Goal: Task Accomplishment & Management: Use online tool/utility

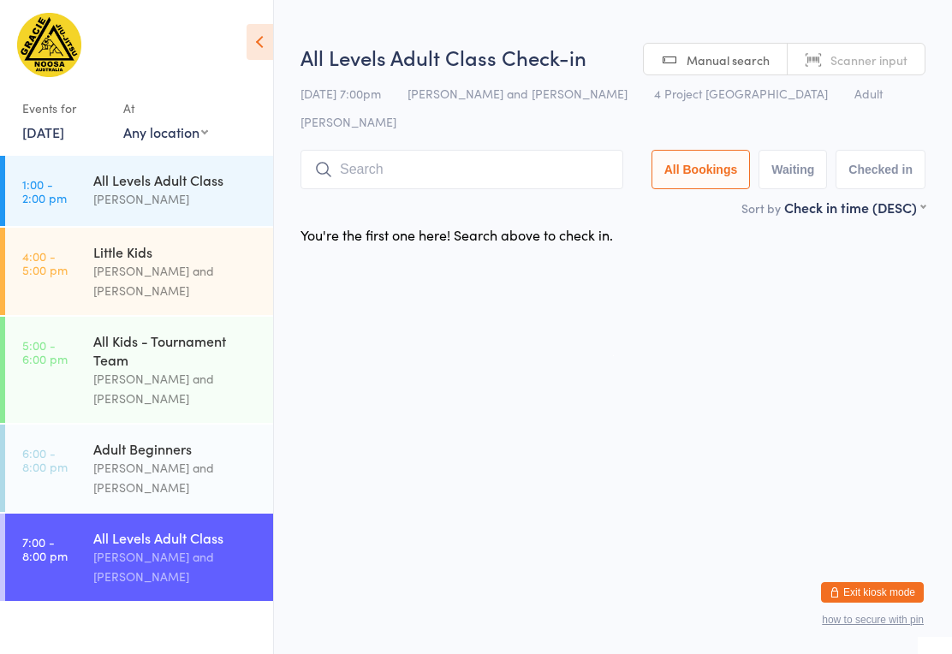
click at [474, 155] on input "search" at bounding box center [462, 169] width 323 height 39
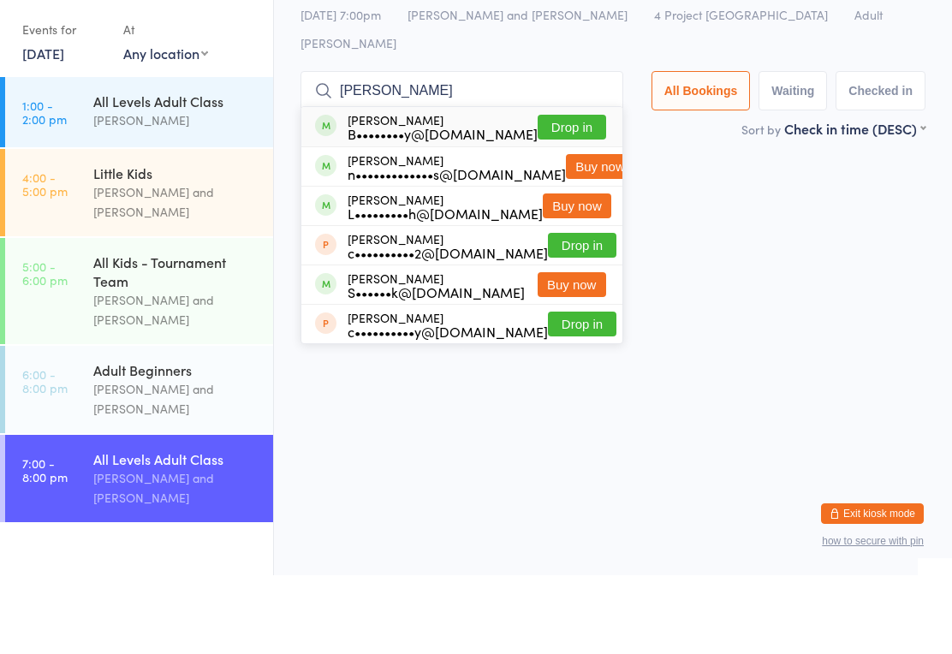
type input "[PERSON_NAME]"
click at [589, 193] on button "Drop in" at bounding box center [572, 205] width 68 height 25
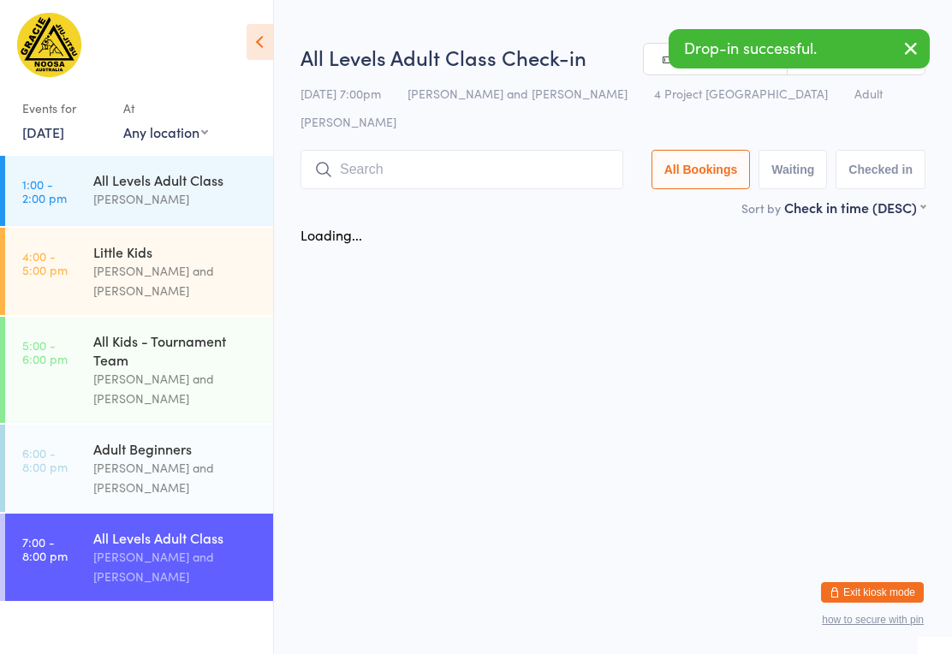
click at [446, 150] on input "search" at bounding box center [462, 169] width 323 height 39
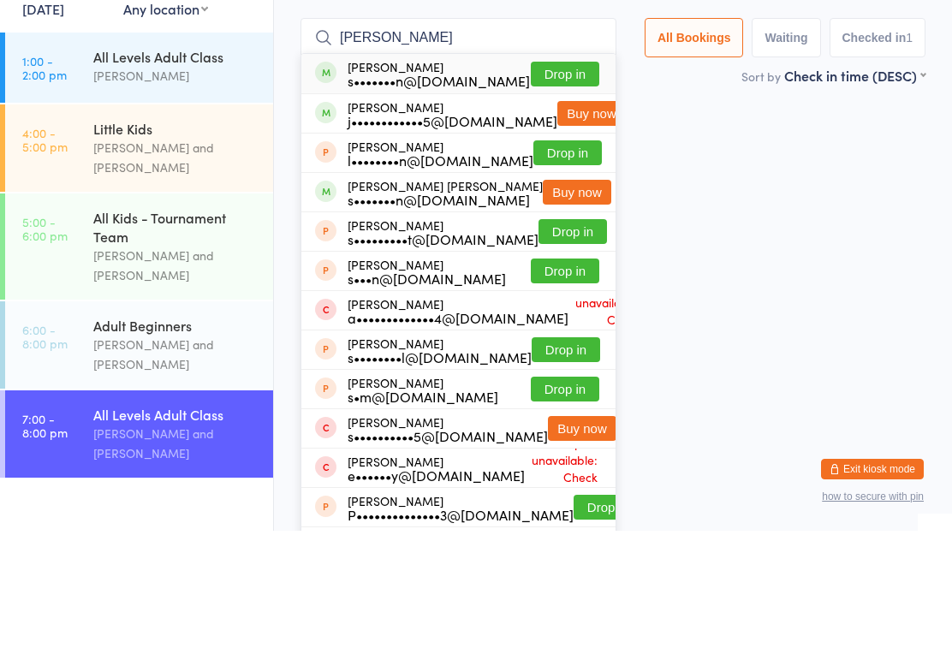
type input "[PERSON_NAME]"
click at [569, 185] on button "Drop in" at bounding box center [565, 197] width 68 height 25
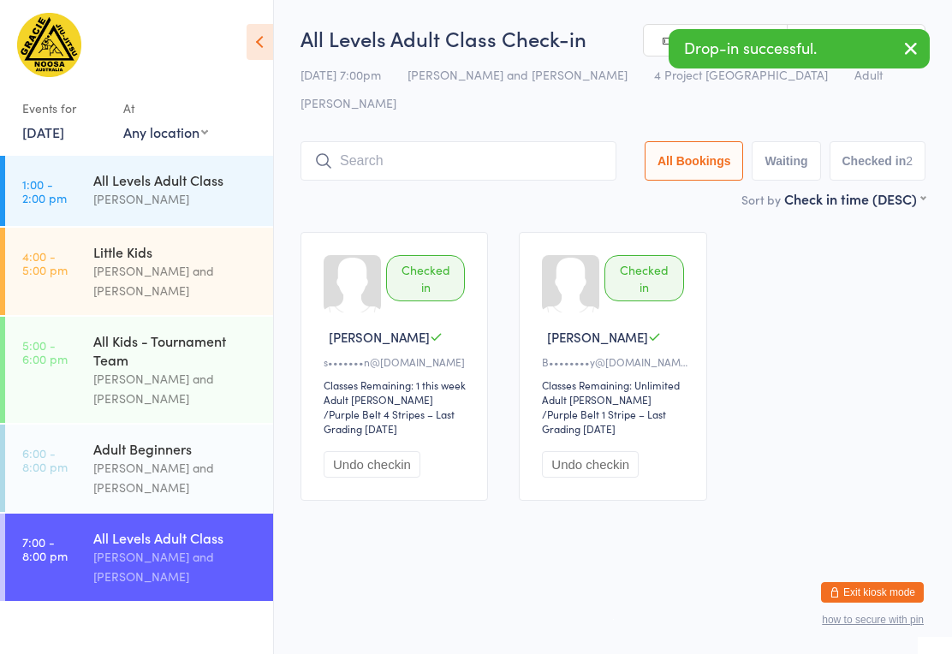
click at [394, 141] on input "search" at bounding box center [459, 160] width 316 height 39
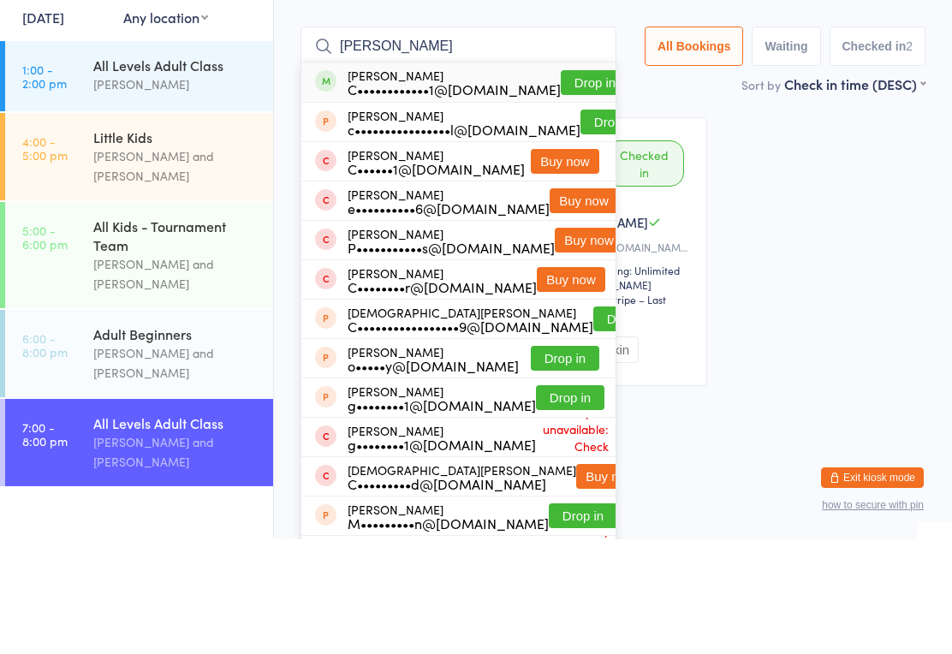
type input "[PERSON_NAME]"
click at [562, 185] on button "Drop in" at bounding box center [595, 197] width 68 height 25
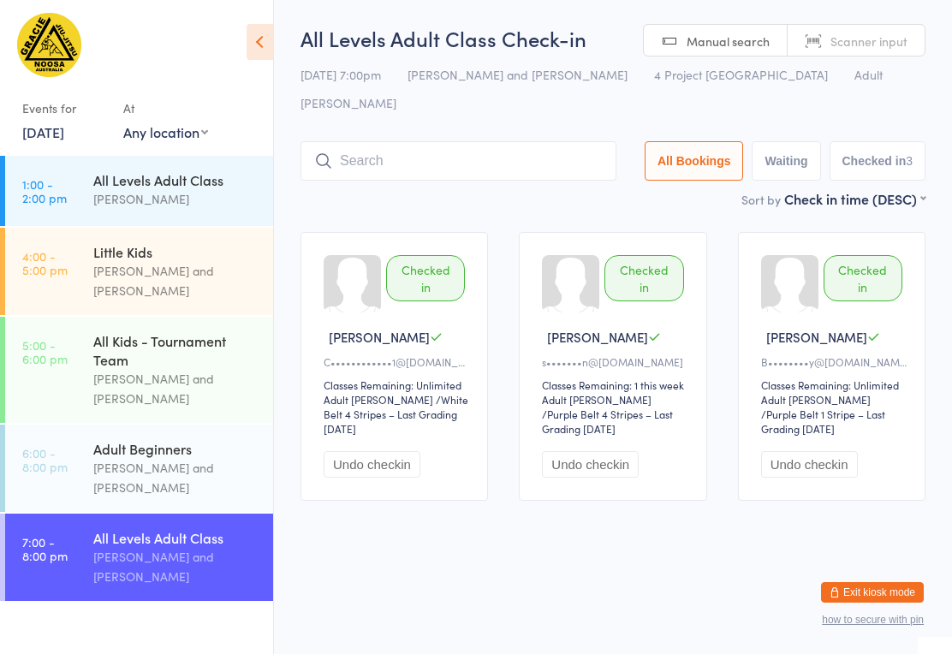
click at [467, 145] on input "search" at bounding box center [459, 160] width 316 height 39
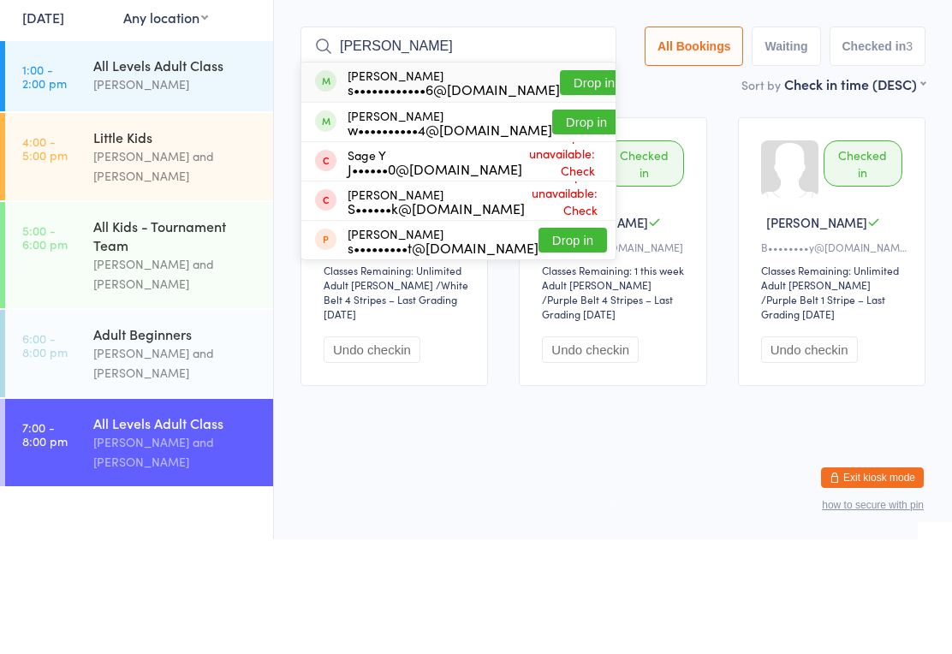
type input "[PERSON_NAME]"
click at [560, 185] on button "Drop in" at bounding box center [594, 197] width 68 height 25
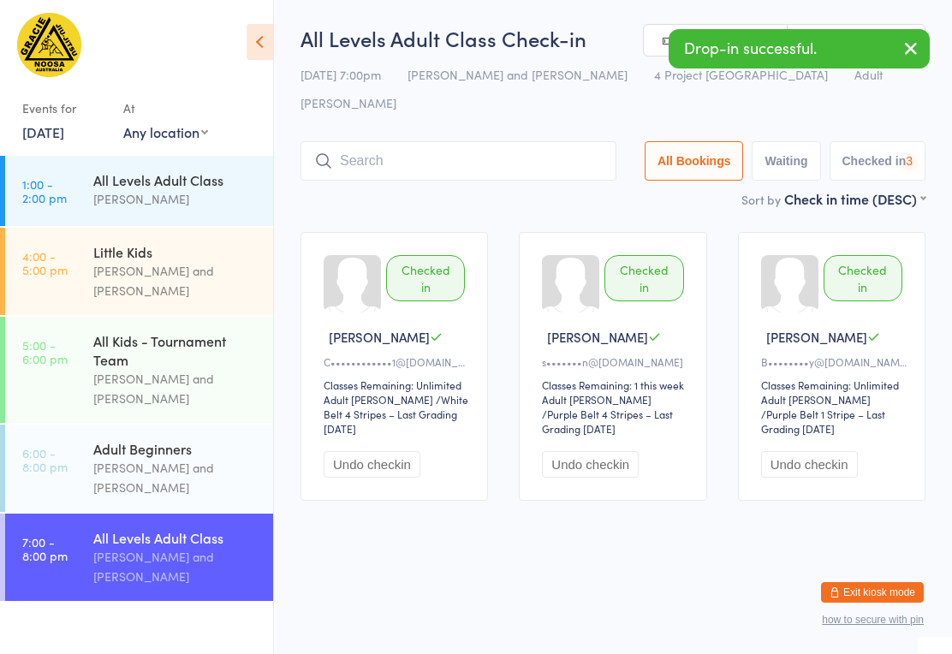
click at [502, 144] on input "search" at bounding box center [459, 160] width 316 height 39
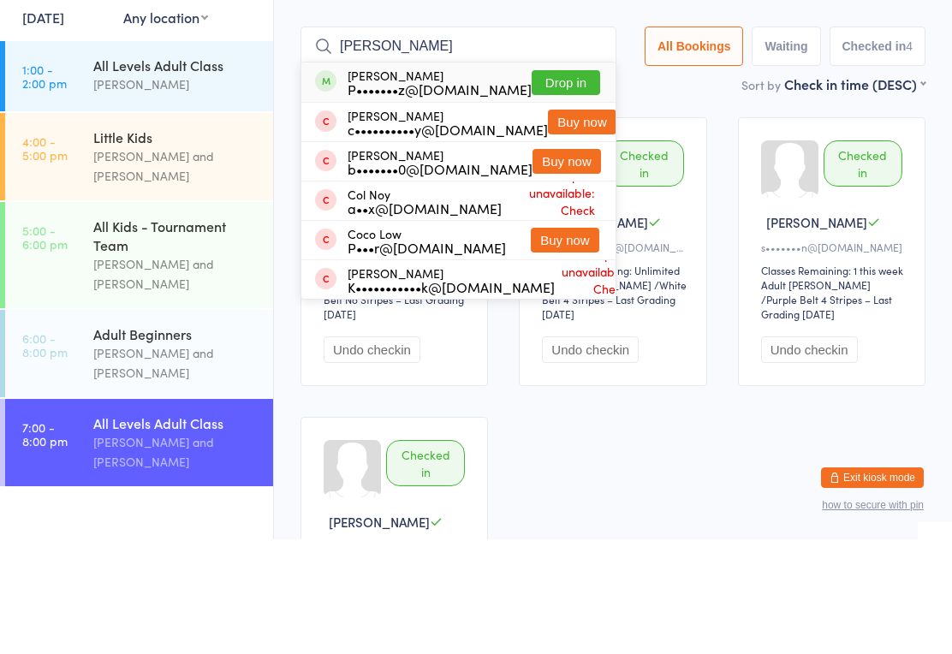
type input "[PERSON_NAME]"
click at [560, 185] on button "Drop in" at bounding box center [566, 197] width 68 height 25
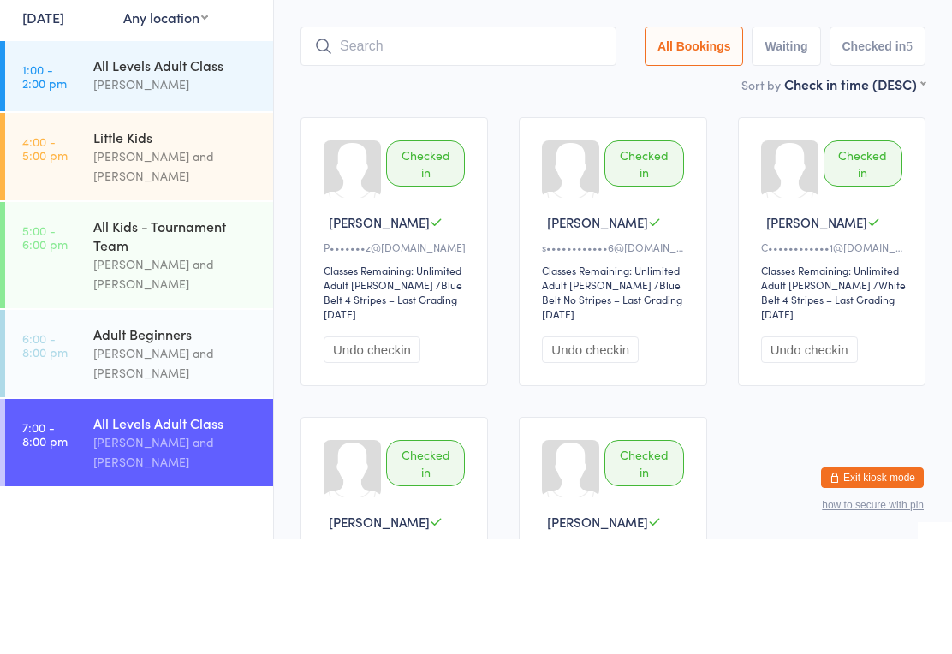
scroll to position [115, 0]
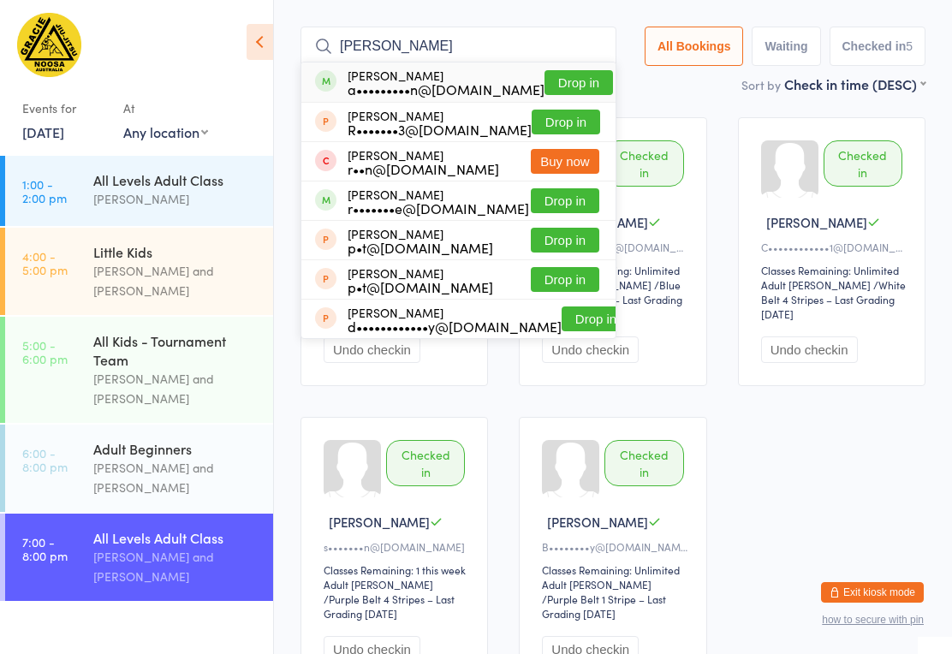
type input "[PERSON_NAME]"
click at [558, 70] on button "Drop in" at bounding box center [579, 82] width 68 height 25
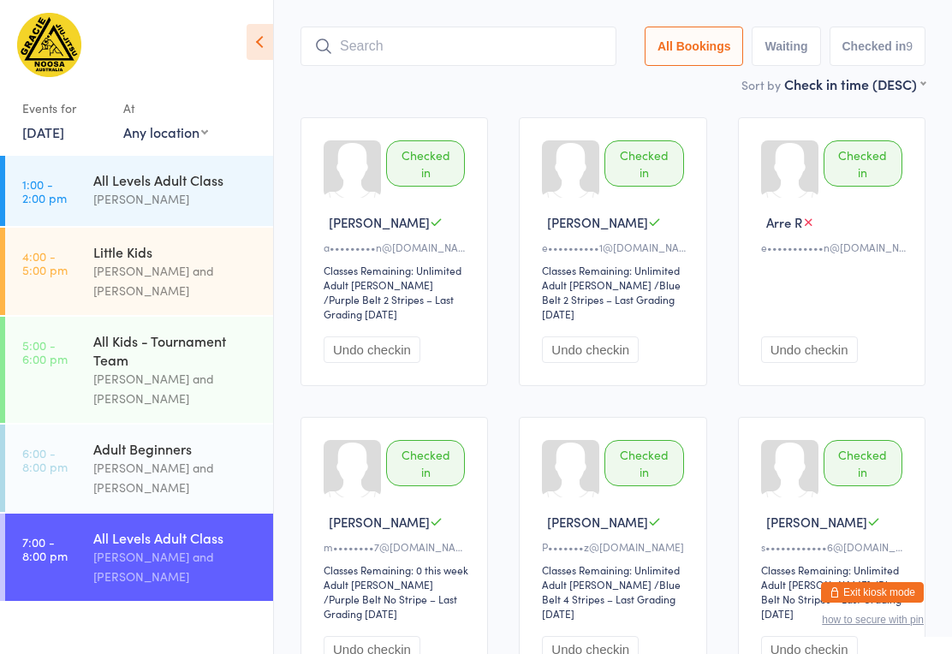
click at [497, 27] on input "search" at bounding box center [459, 46] width 316 height 39
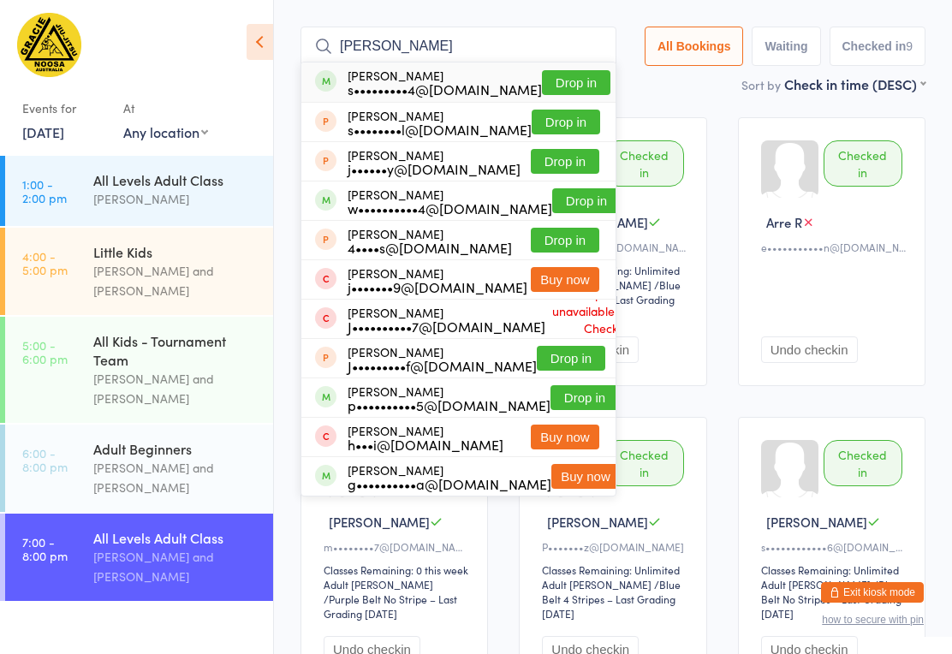
type input "[PERSON_NAME]"
click at [567, 70] on button "Drop in" at bounding box center [576, 82] width 68 height 25
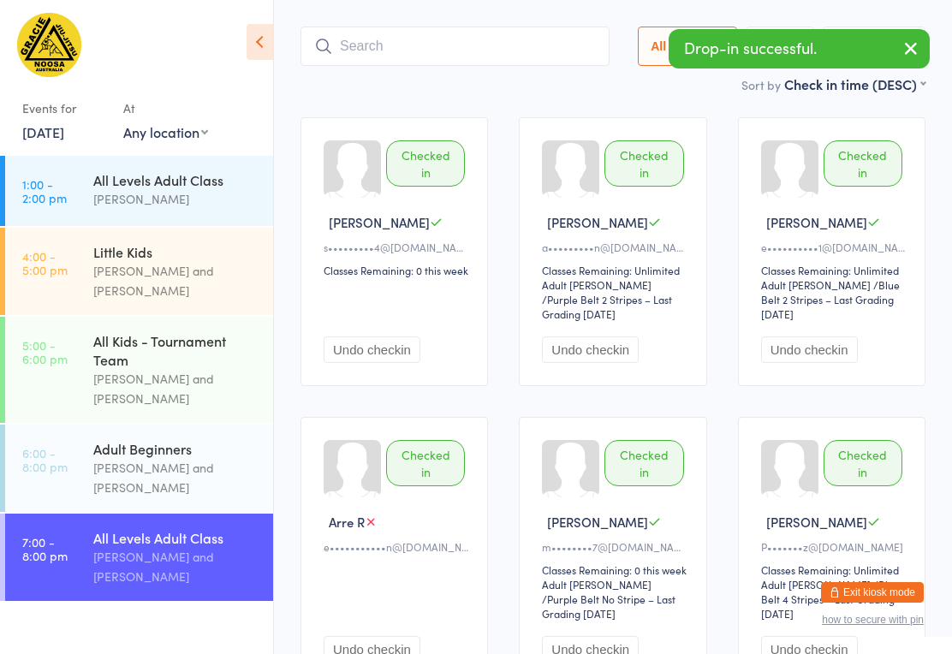
scroll to position [229, 0]
